Goal: Transaction & Acquisition: Book appointment/travel/reservation

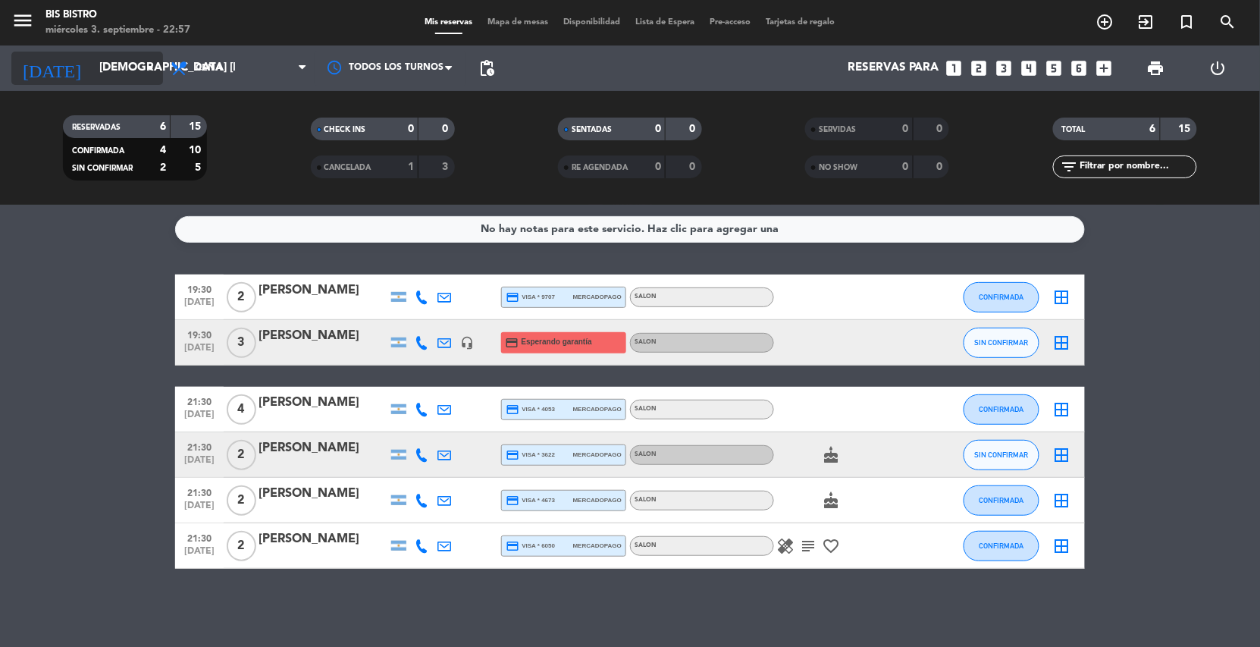
click at [152, 64] on icon "arrow_drop_down" at bounding box center [150, 68] width 18 height 18
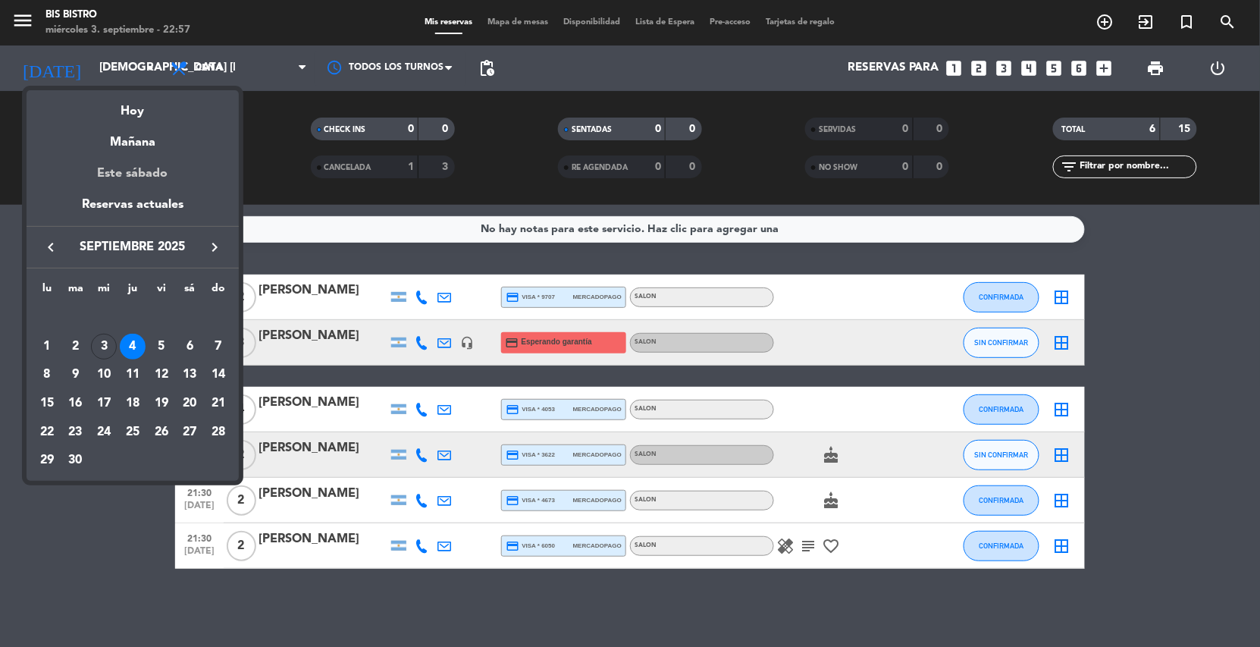
click at [136, 180] on div "Este sábado" at bounding box center [133, 173] width 212 height 42
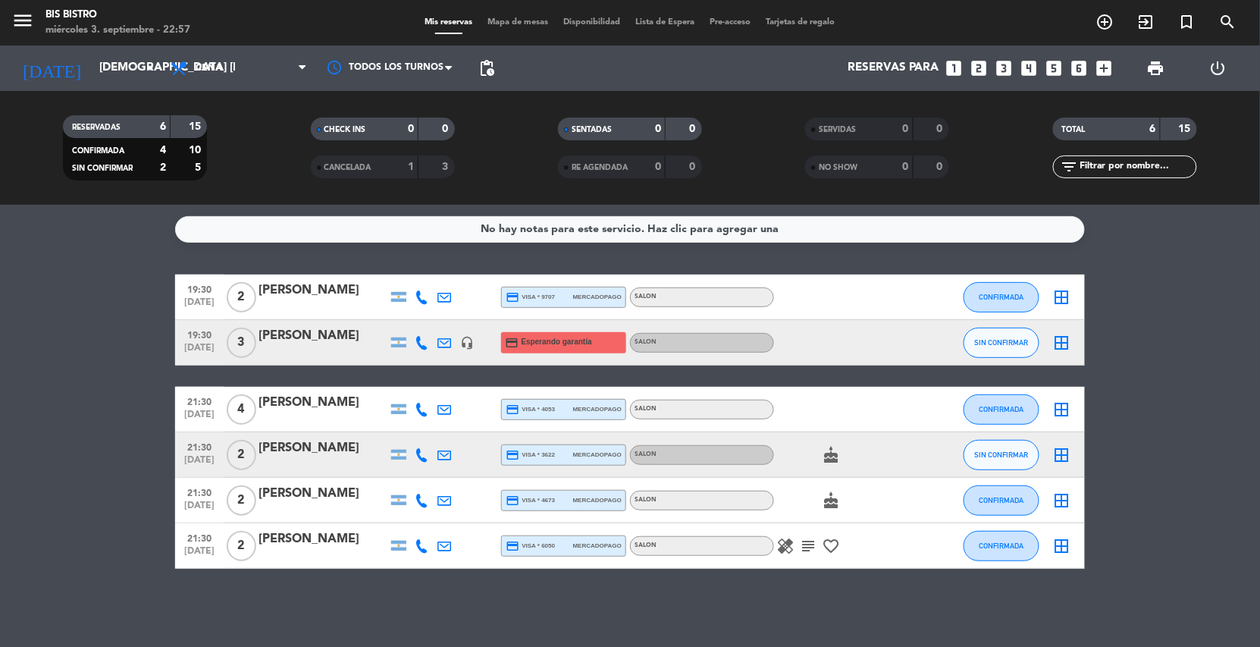
type input "sáb. [DATE]"
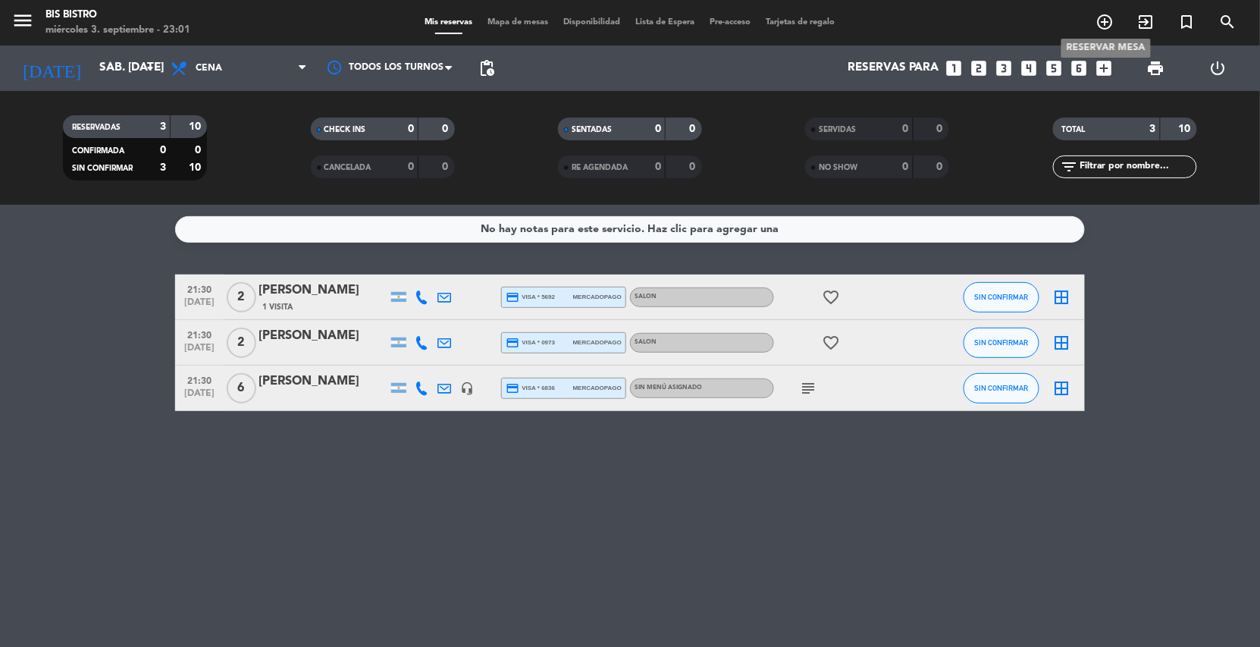
click at [1109, 18] on icon "add_circle_outline" at bounding box center [1105, 22] width 18 height 18
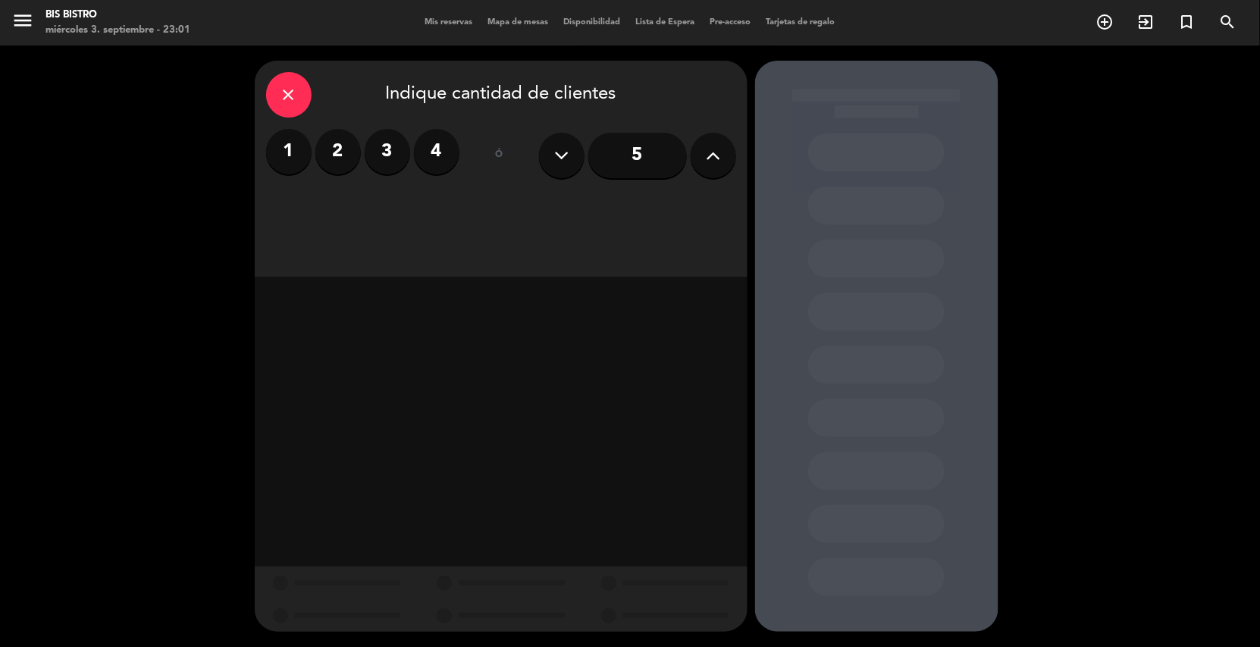
click at [336, 149] on label "2" at bounding box center [337, 151] width 45 height 45
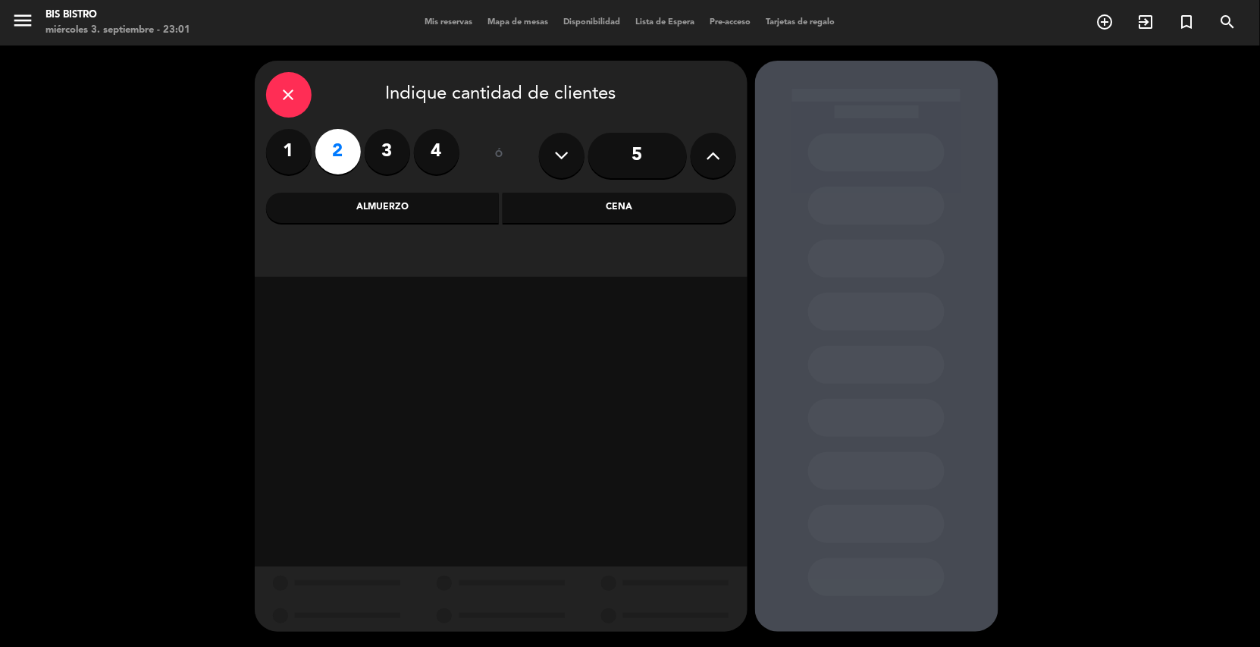
click at [546, 205] on div "Cena" at bounding box center [619, 208] width 233 height 30
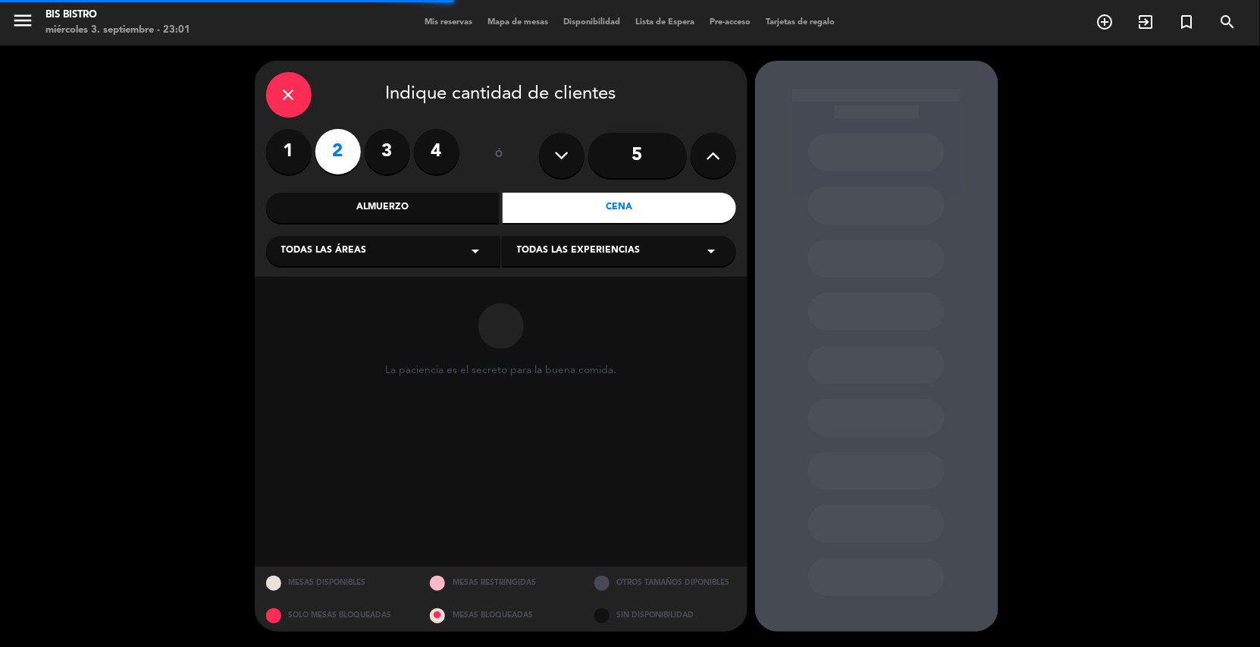
click at [374, 253] on div "Todas las áreas arrow_drop_down" at bounding box center [383, 251] width 234 height 30
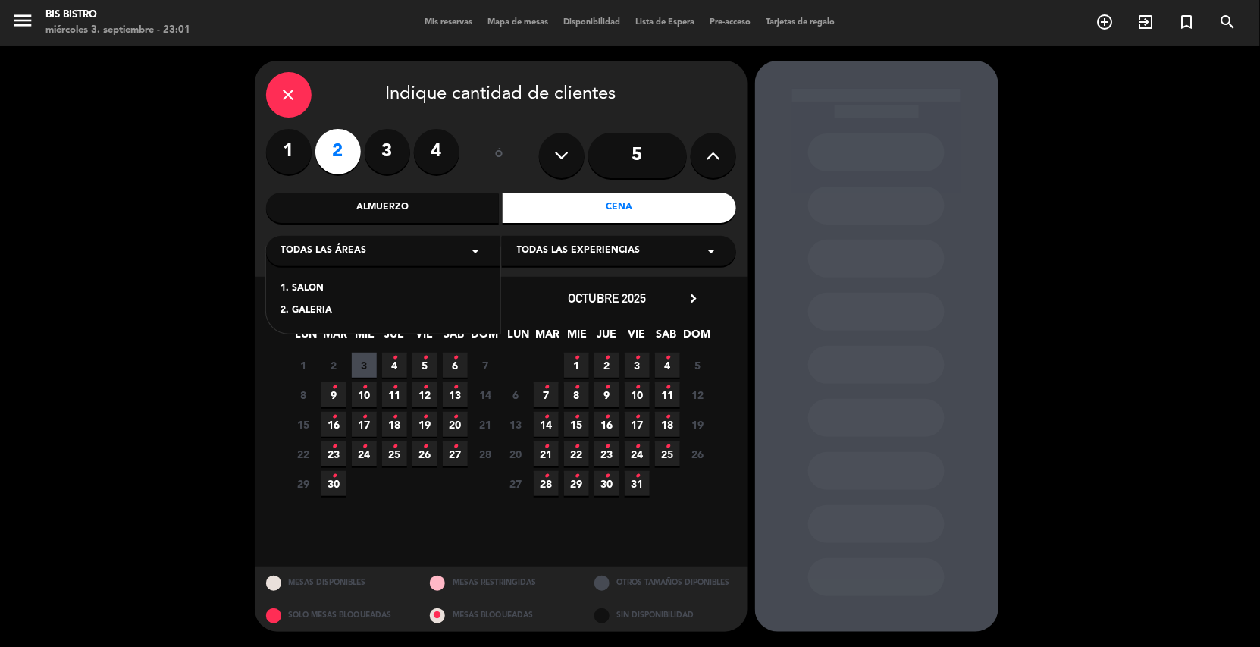
click at [321, 282] on div "1. SALON" at bounding box center [383, 288] width 204 height 15
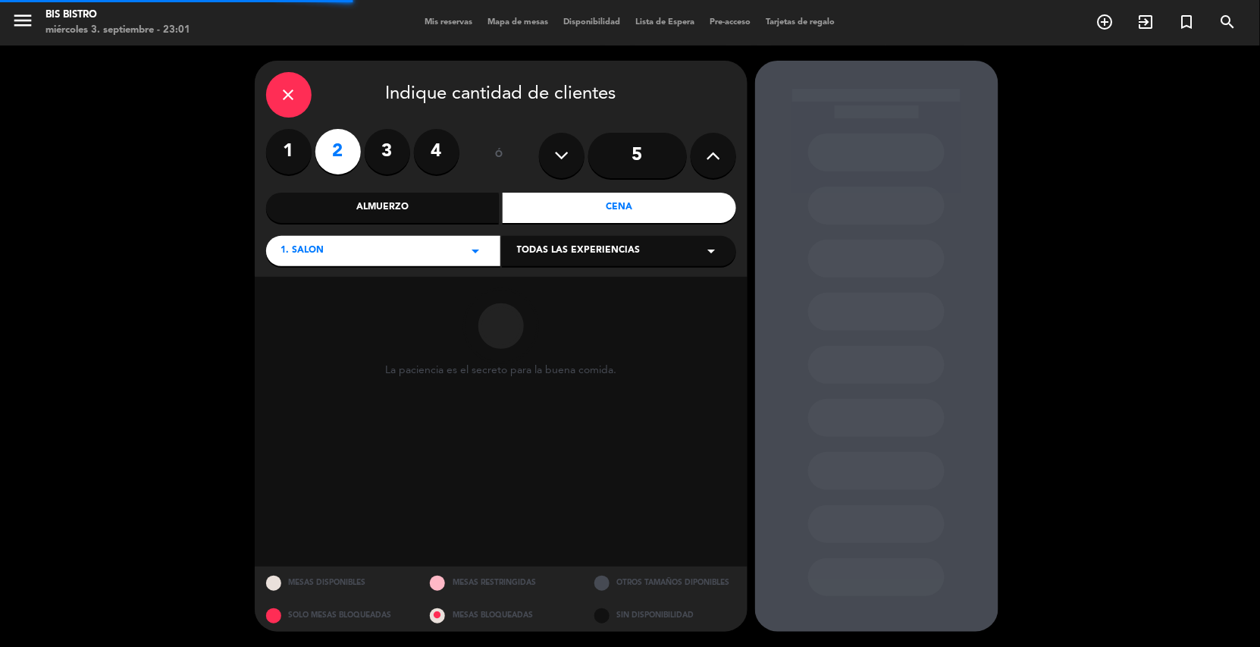
click at [592, 254] on span "Todas las experiencias" at bounding box center [579, 250] width 124 height 15
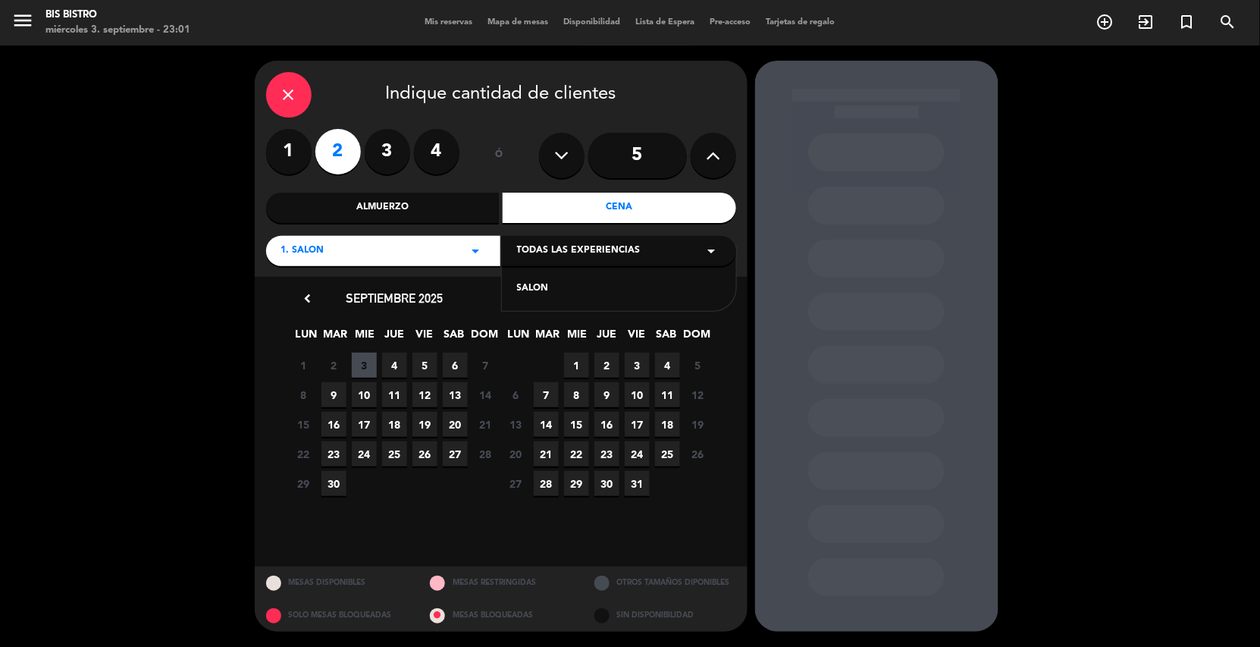
click at [527, 290] on div "SALON" at bounding box center [619, 288] width 204 height 15
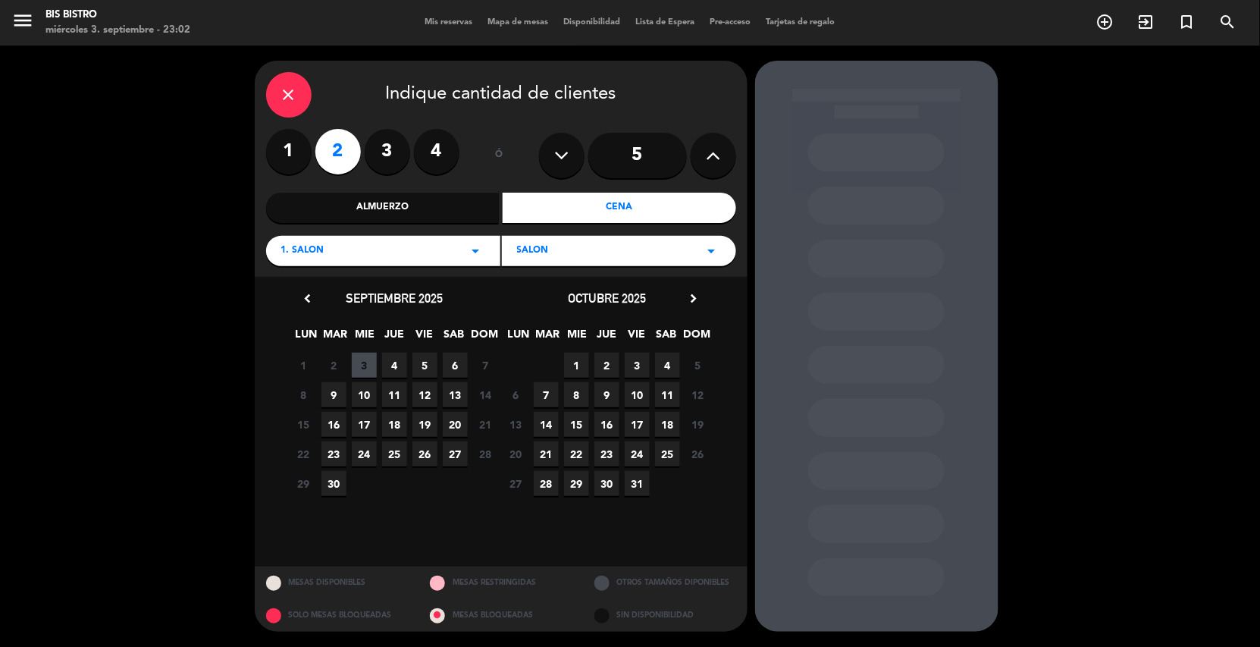
click at [456, 361] on span "6" at bounding box center [455, 364] width 25 height 25
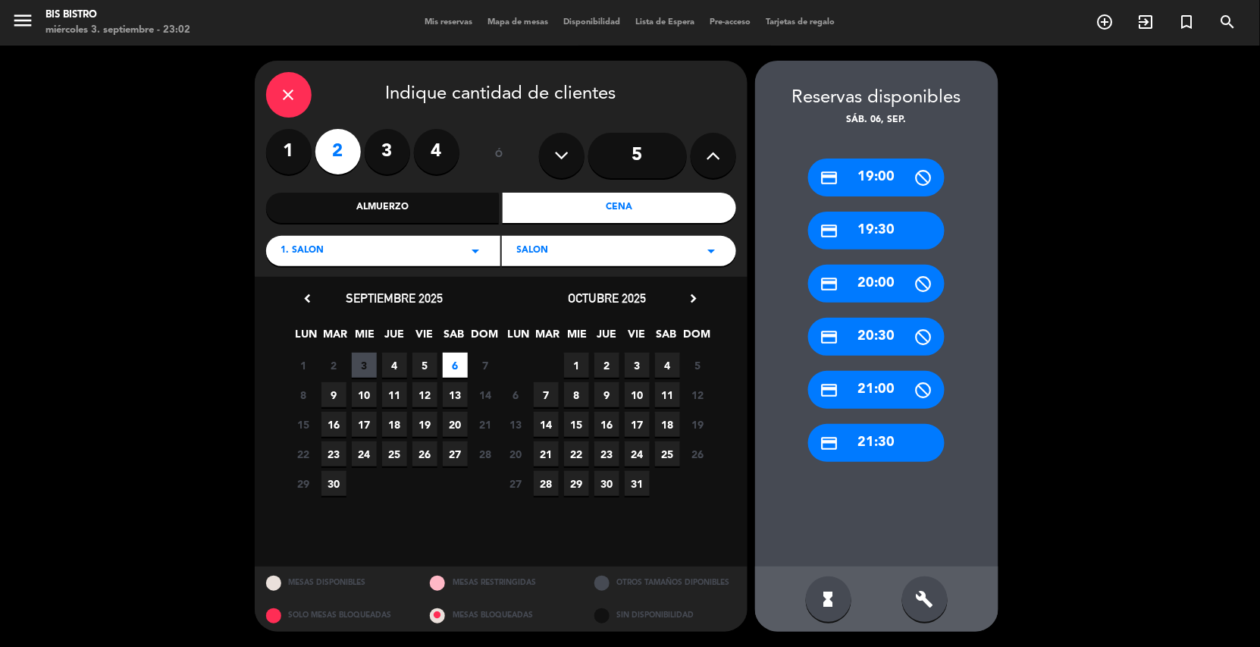
click at [882, 337] on div "credit_card 20:30" at bounding box center [876, 337] width 136 height 38
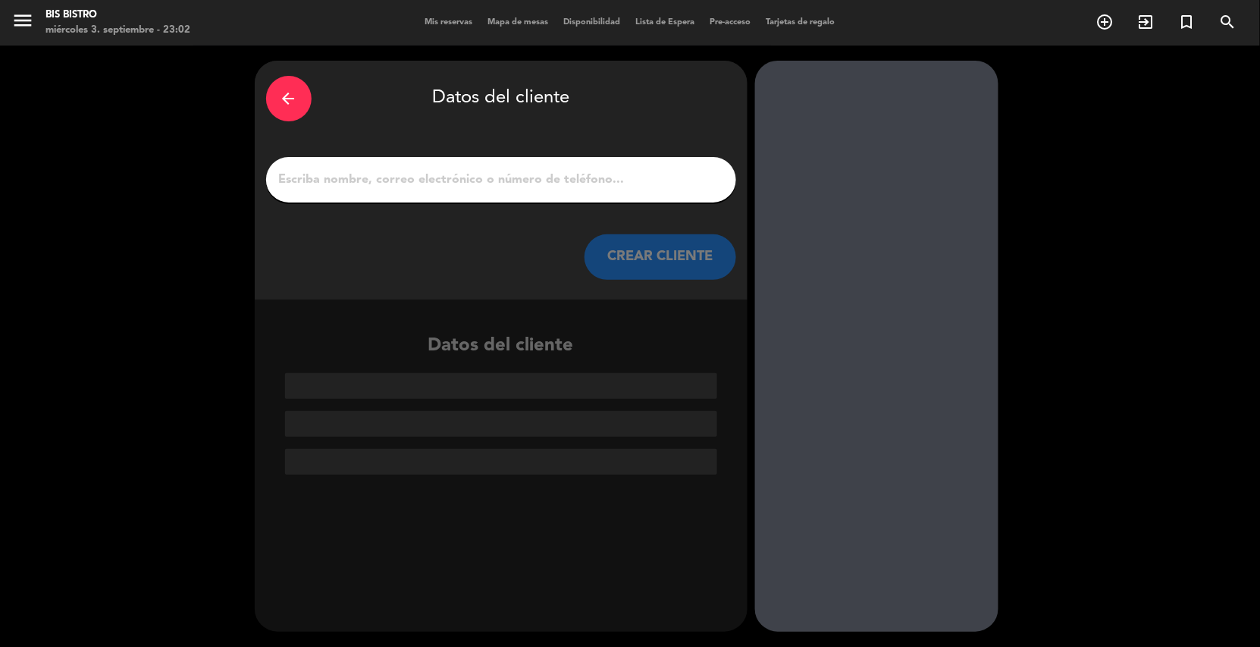
click at [458, 181] on input "1" at bounding box center [500, 179] width 447 height 21
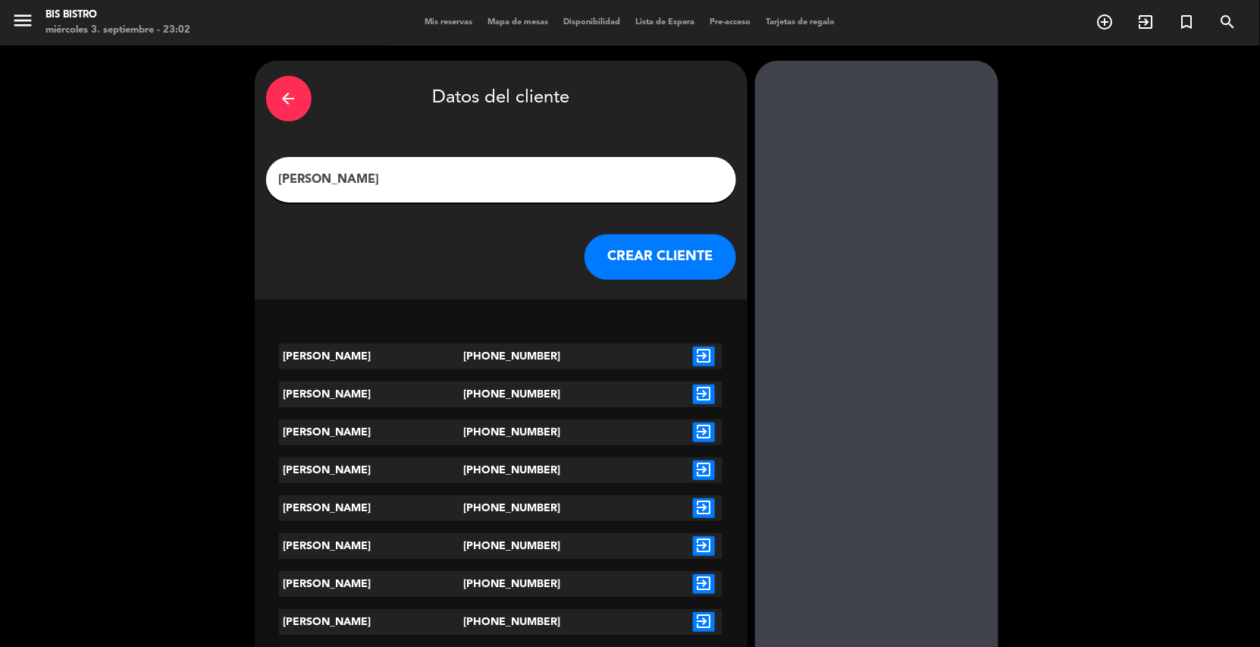
type input "[PERSON_NAME]"
click at [703, 359] on icon "exit_to_app" at bounding box center [704, 356] width 22 height 20
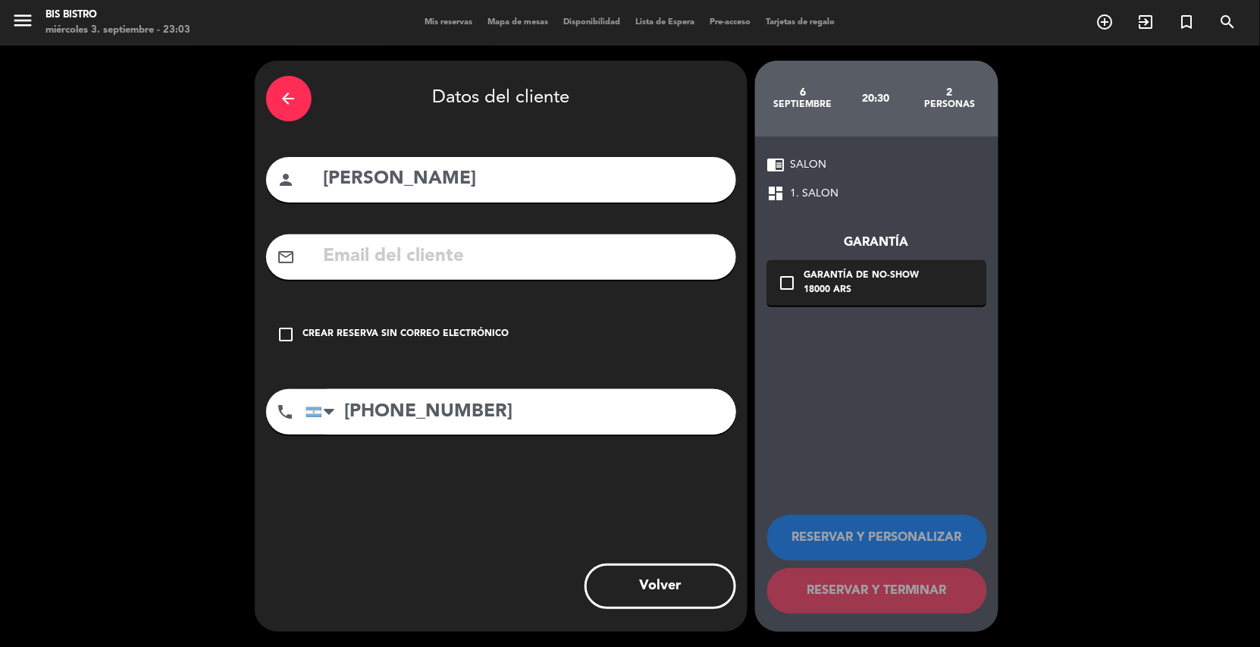
click at [287, 331] on icon "check_box_outline_blank" at bounding box center [286, 334] width 18 height 18
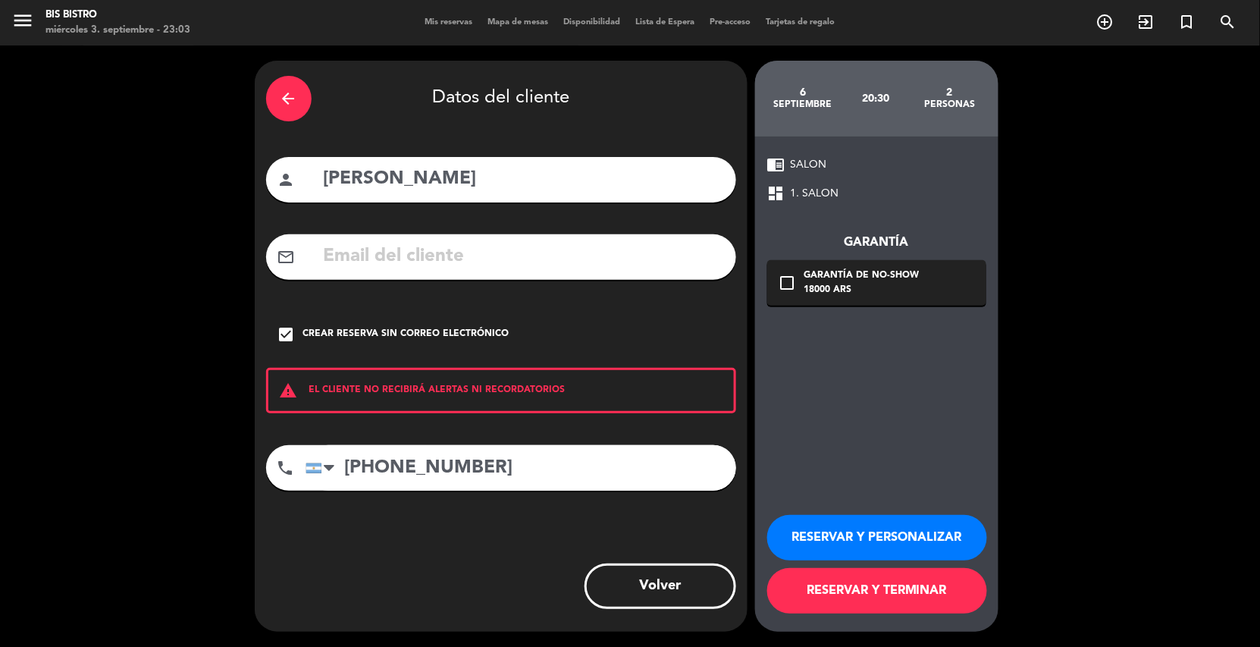
click at [869, 587] on button "RESERVAR Y TERMINAR" at bounding box center [877, 590] width 220 height 45
